Goal: Check status

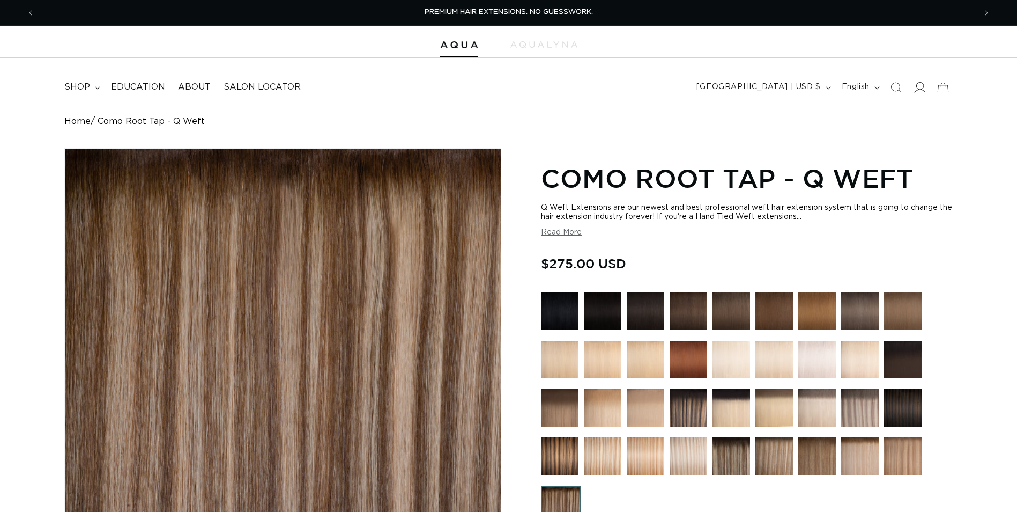
drag, startPoint x: 0, startPoint y: 0, endPoint x: 925, endPoint y: 87, distance: 929.2
click at [925, 87] on icon at bounding box center [919, 87] width 11 height 11
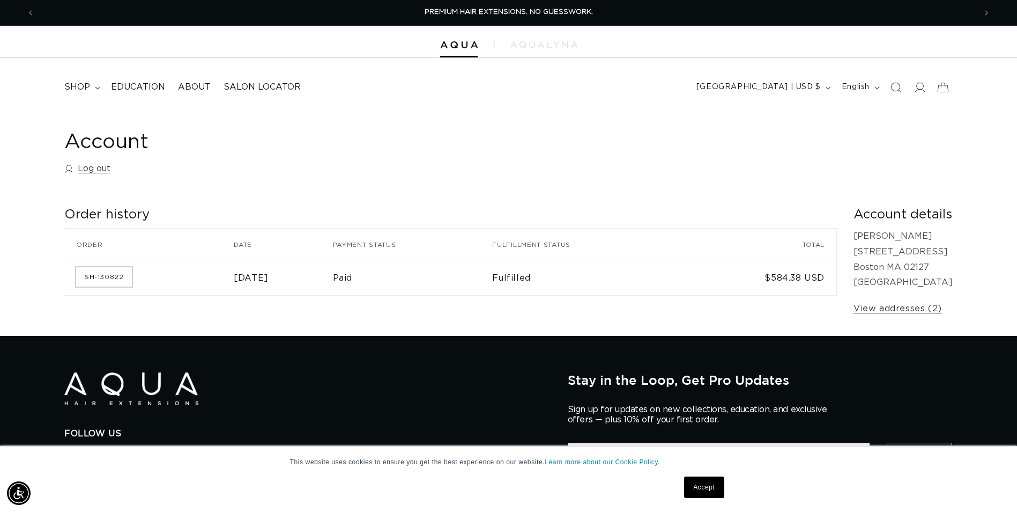
click at [93, 271] on link "SH-130822" at bounding box center [104, 276] width 56 height 19
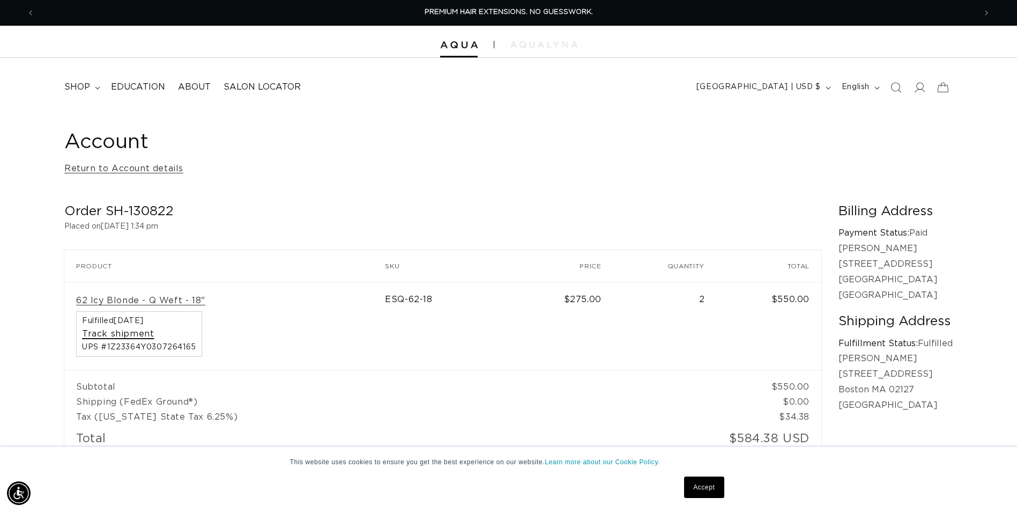
click at [136, 338] on link "Track shipment" at bounding box center [118, 333] width 72 height 11
